Goal: Navigation & Orientation: Find specific page/section

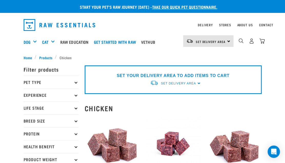
scroll to position [2, 0]
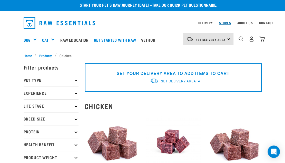
click at [226, 23] on link "Stores" at bounding box center [225, 23] width 12 height 2
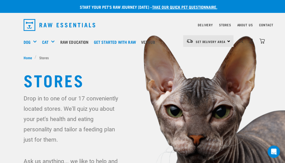
click at [227, 22] on div "Stores" at bounding box center [225, 25] width 12 height 6
drag, startPoint x: 0, startPoint y: 0, endPoint x: 227, endPoint y: 22, distance: 227.6
click at [227, 22] on div "Stores" at bounding box center [225, 25] width 12 height 6
